Goal: Contribute content

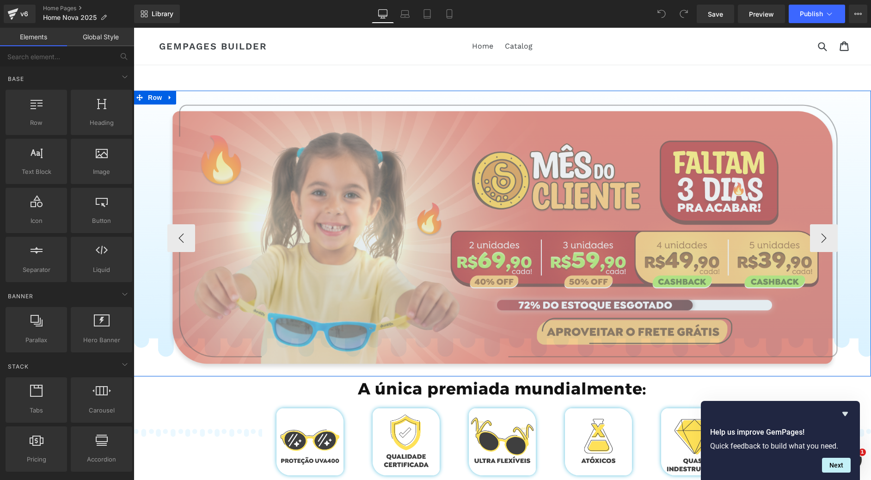
click at [402, 187] on img at bounding box center [502, 238] width 671 height 267
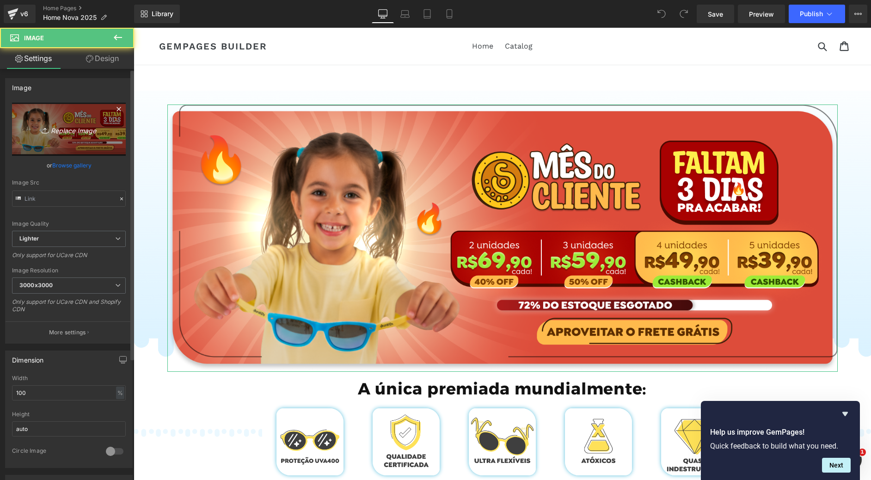
click at [73, 125] on icon "Replace Image" at bounding box center [69, 130] width 74 height 12
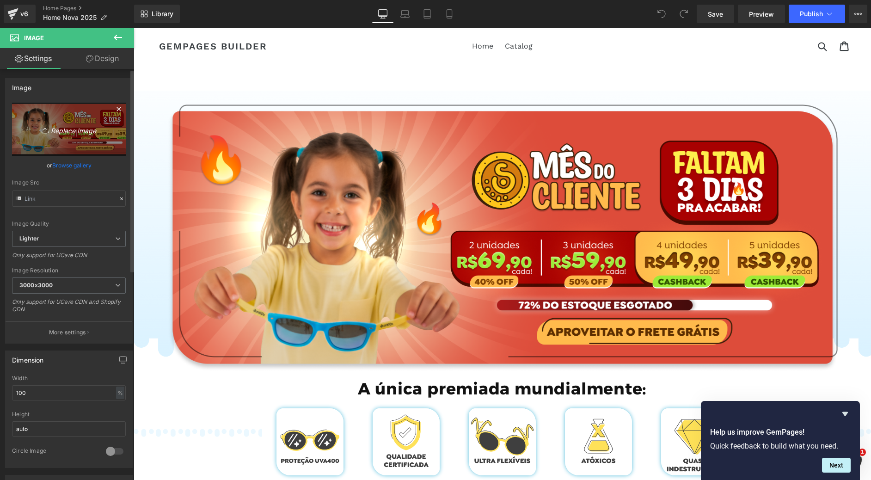
type input "C:\fakepath\Group 780.png"
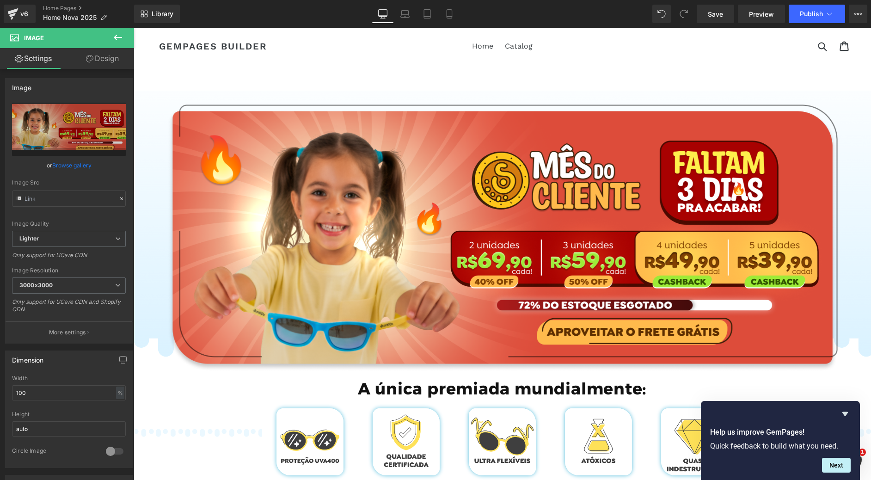
drag, startPoint x: 448, startPoint y: 14, endPoint x: 449, endPoint y: 25, distance: 11.1
click at [448, 14] on icon at bounding box center [449, 13] width 9 height 9
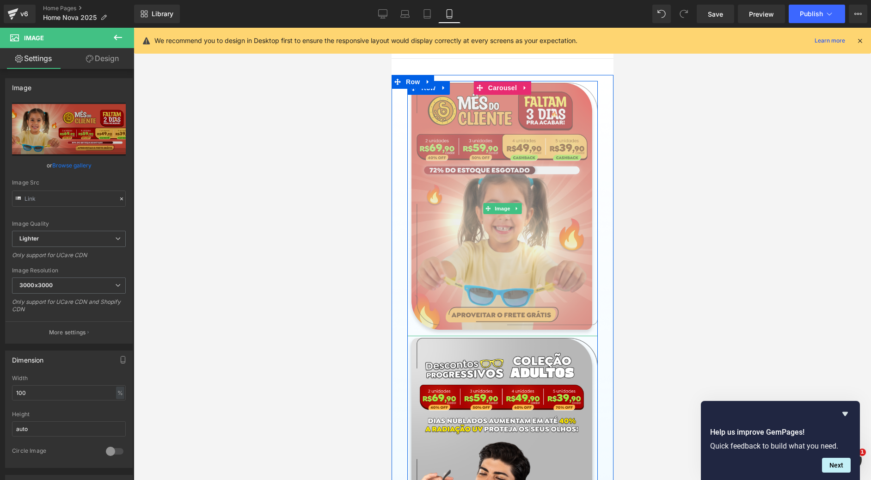
click at [435, 150] on img at bounding box center [502, 208] width 191 height 255
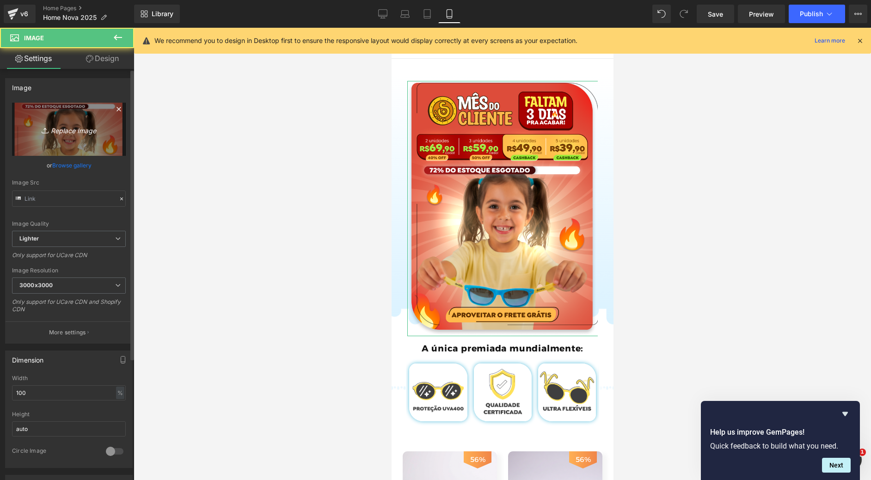
click at [55, 125] on icon "Replace Image" at bounding box center [69, 130] width 74 height 12
type input "C:\fakepath\Group 781.png"
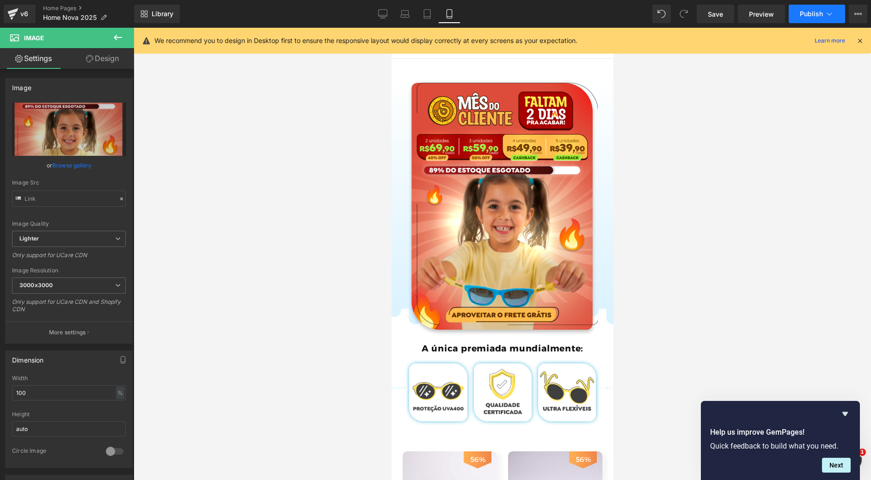
click at [812, 16] on span "Publish" at bounding box center [811, 13] width 23 height 7
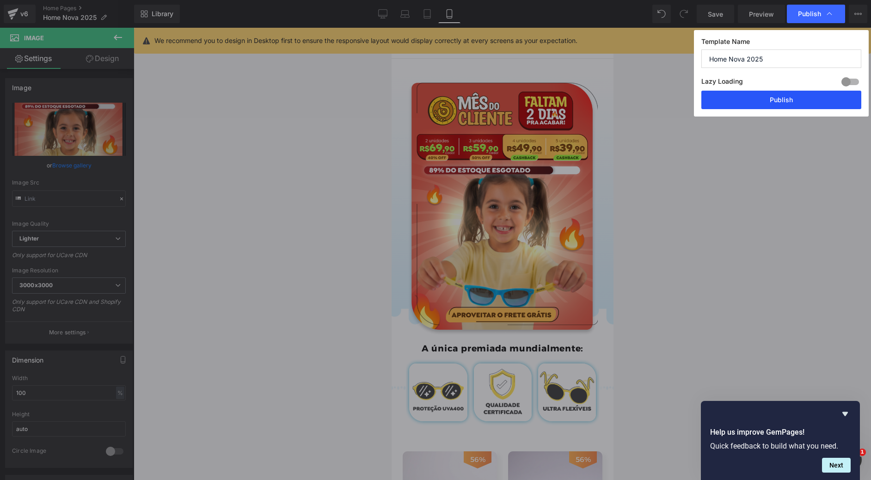
click at [817, 94] on button "Publish" at bounding box center [782, 100] width 160 height 19
